Goal: Transaction & Acquisition: Purchase product/service

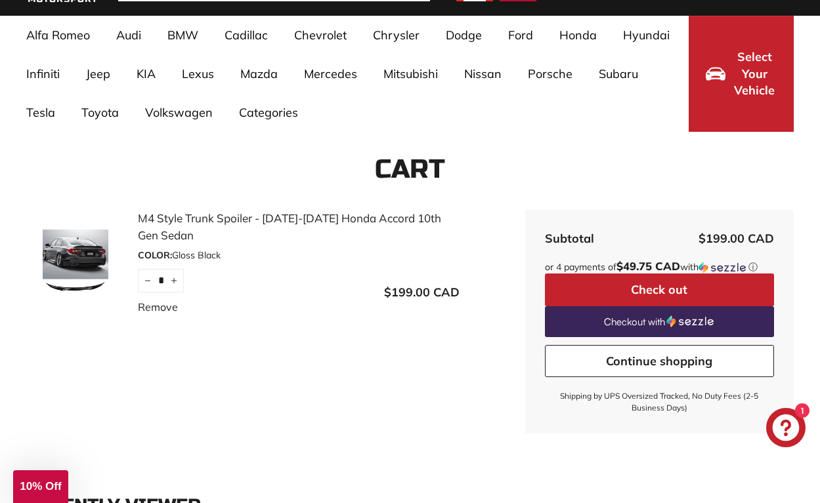
scroll to position [71, 0]
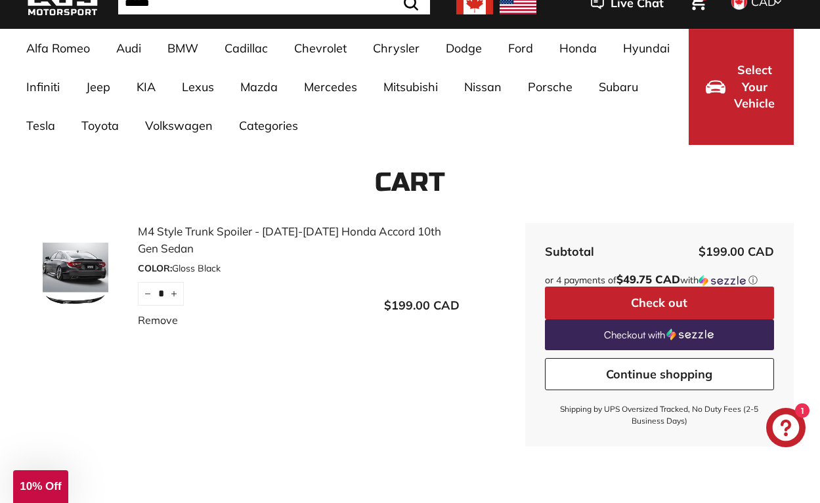
click at [572, 294] on button "Check out" at bounding box center [659, 303] width 229 height 33
click at [700, 4] on icon "Cart" at bounding box center [697, 1] width 18 height 18
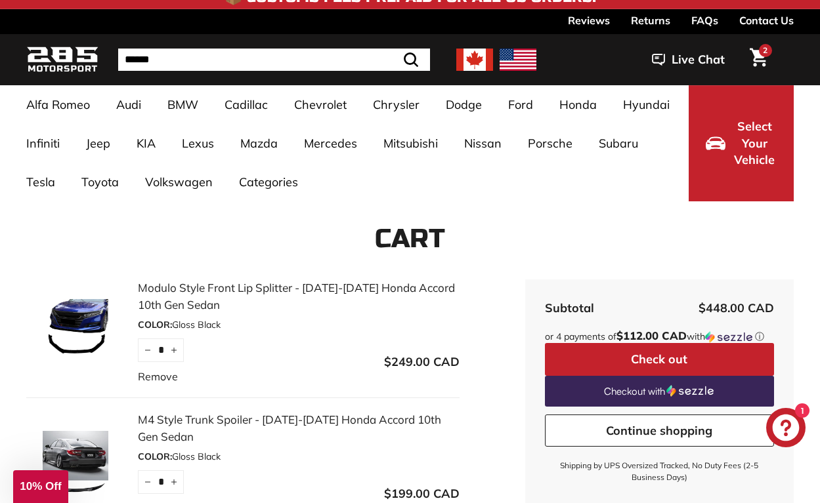
scroll to position [115, 0]
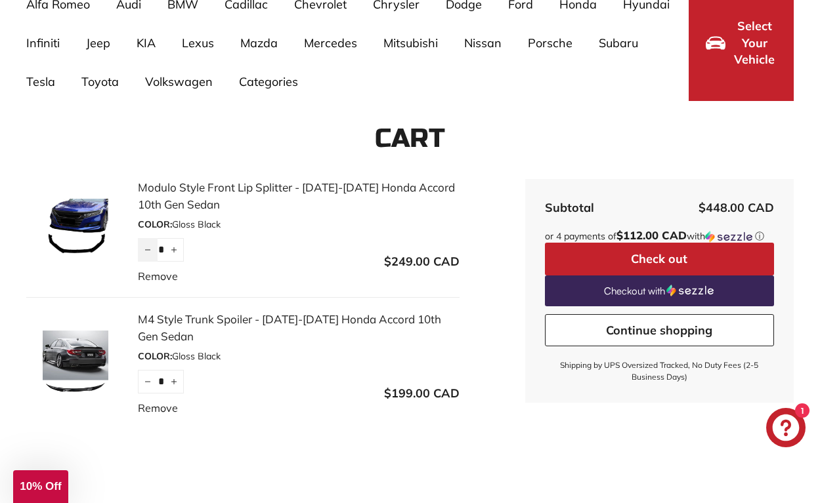
click at [150, 250] on icon "Reduce item quantity by one" at bounding box center [147, 250] width 5 height 0
type input "*"
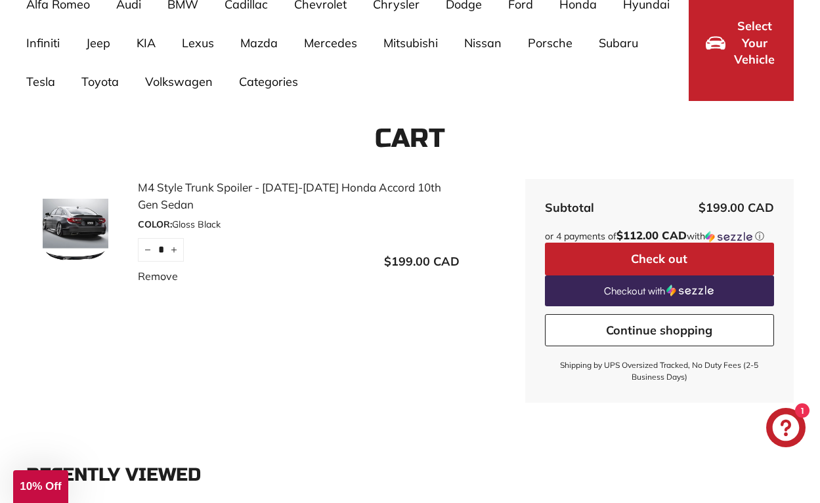
click at [169, 276] on link "Remove" at bounding box center [158, 276] width 40 height 16
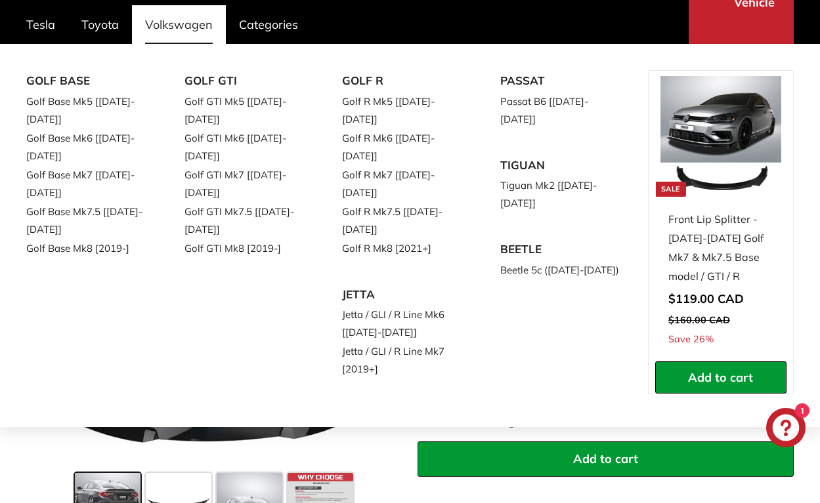
scroll to position [172, 0]
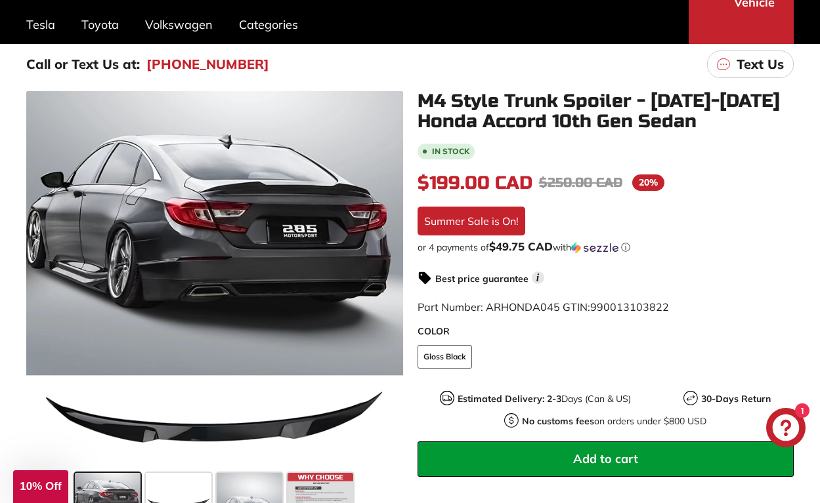
click at [503, 467] on button "Add to cart" at bounding box center [605, 459] width 377 height 35
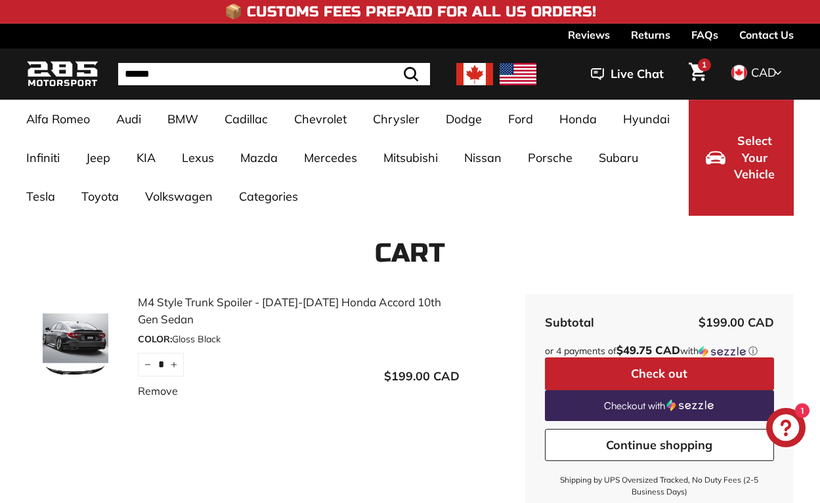
click at [582, 366] on button "Check out" at bounding box center [659, 374] width 229 height 33
